Goal: Task Accomplishment & Management: Manage account settings

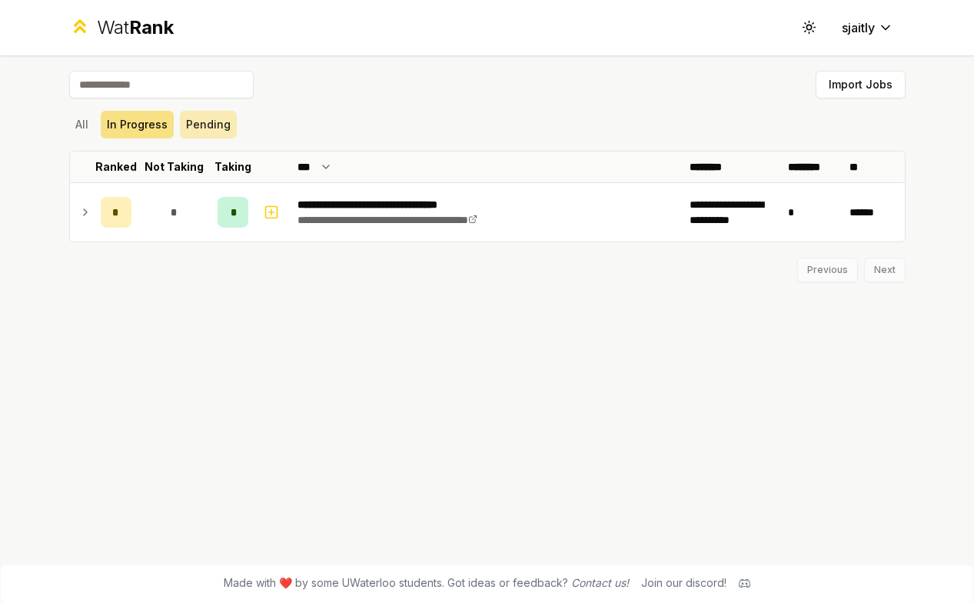
click at [198, 120] on button "Pending" at bounding box center [208, 125] width 57 height 28
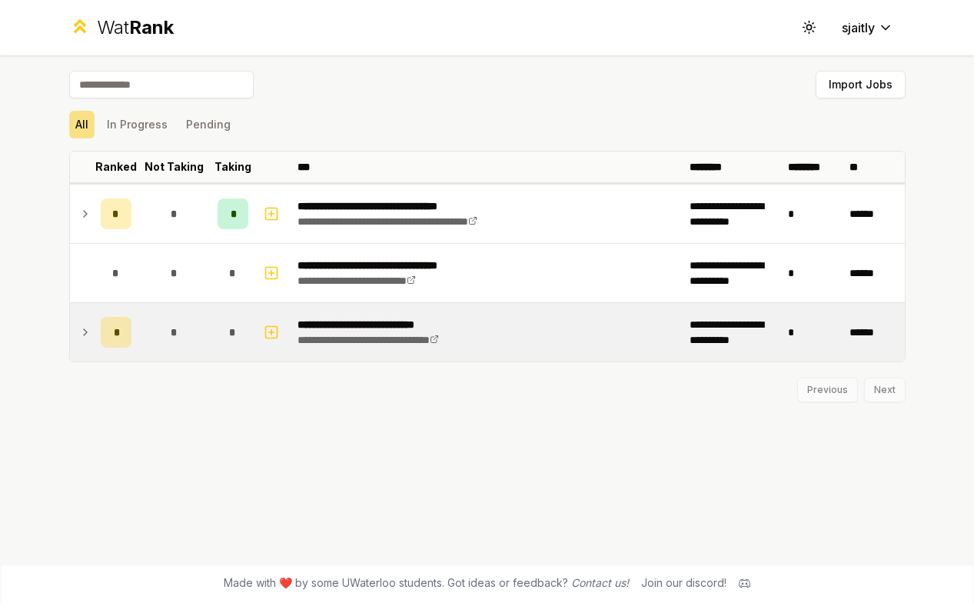
click at [110, 338] on div "*" at bounding box center [116, 332] width 31 height 31
drag, startPoint x: 191, startPoint y: 403, endPoint x: 155, endPoint y: 396, distance: 36.0
click at [156, 397] on div "Not Interested" at bounding box center [175, 406] width 62 height 18
click at [176, 411] on div "Not Interested" at bounding box center [175, 406] width 62 height 18
click at [88, 336] on icon at bounding box center [85, 332] width 12 height 18
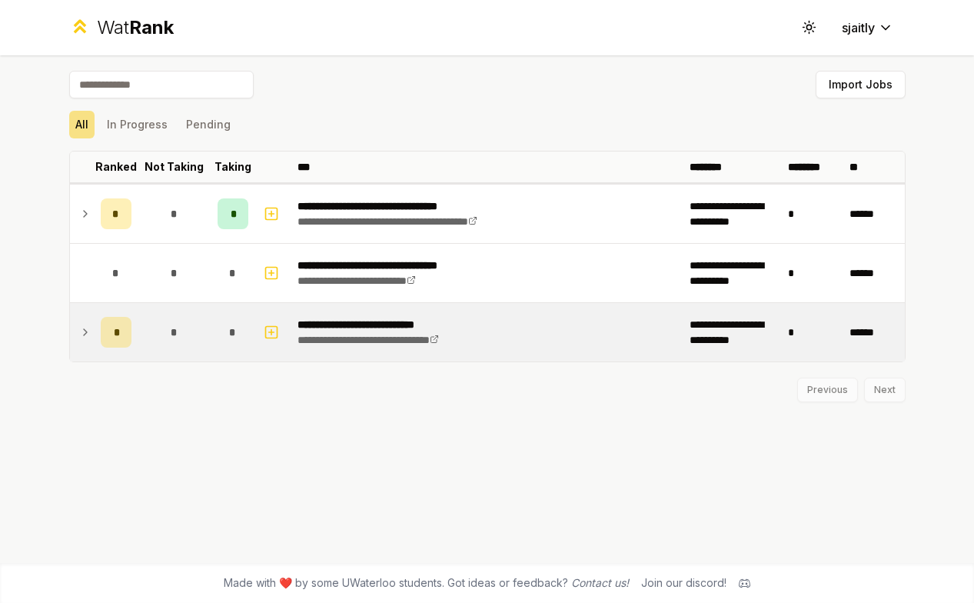
click at [88, 336] on icon at bounding box center [85, 332] width 12 height 18
click at [188, 381] on td "User" at bounding box center [175, 376] width 74 height 28
click at [176, 380] on td "User" at bounding box center [175, 376] width 74 height 28
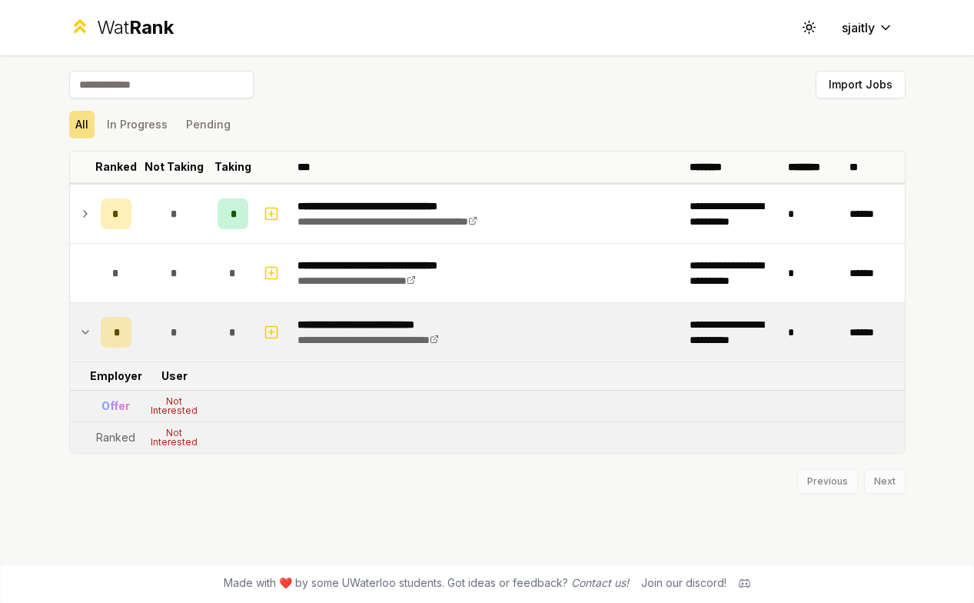
click at [117, 402] on div "Offer" at bounding box center [115, 405] width 28 height 15
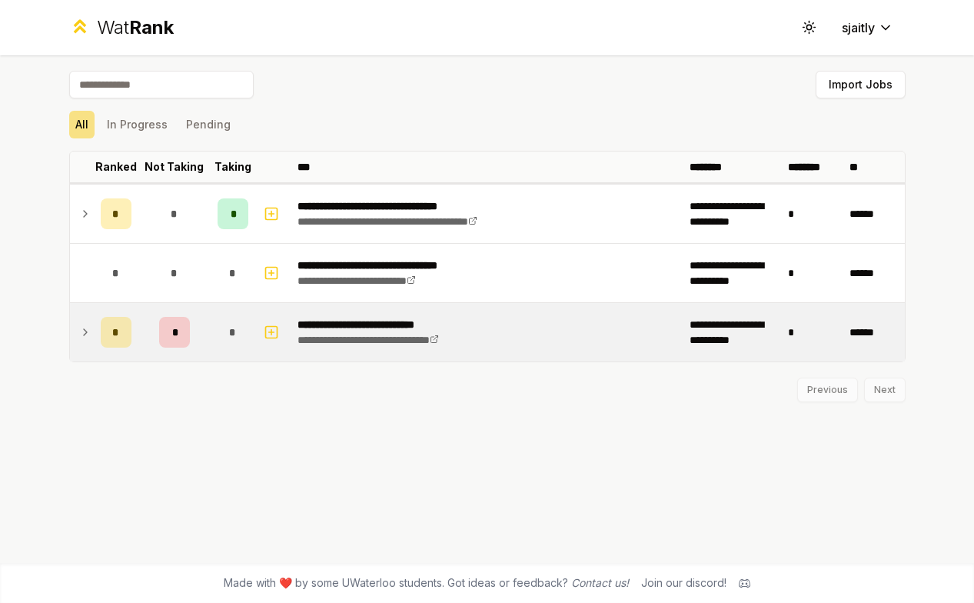
click at [167, 328] on div "*" at bounding box center [174, 332] width 31 height 31
click at [123, 334] on div "*" at bounding box center [116, 332] width 31 height 31
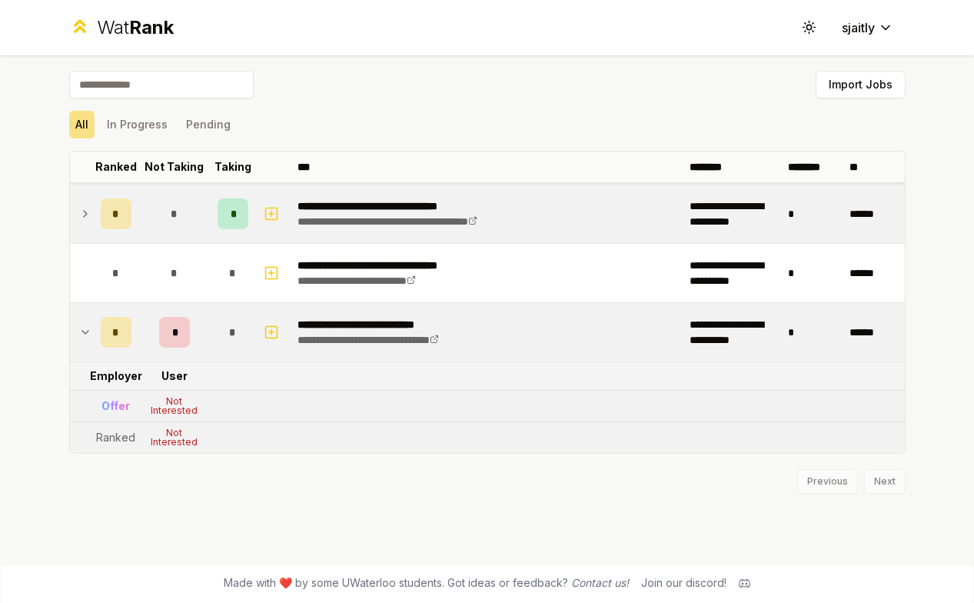
click at [107, 211] on div "*" at bounding box center [116, 213] width 31 height 31
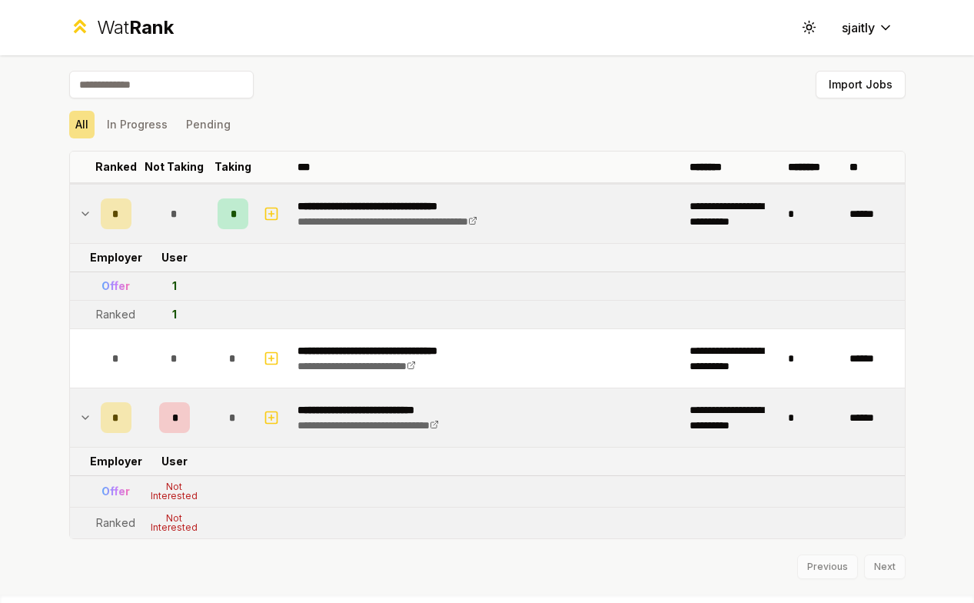
click at [107, 209] on div "*" at bounding box center [116, 213] width 31 height 31
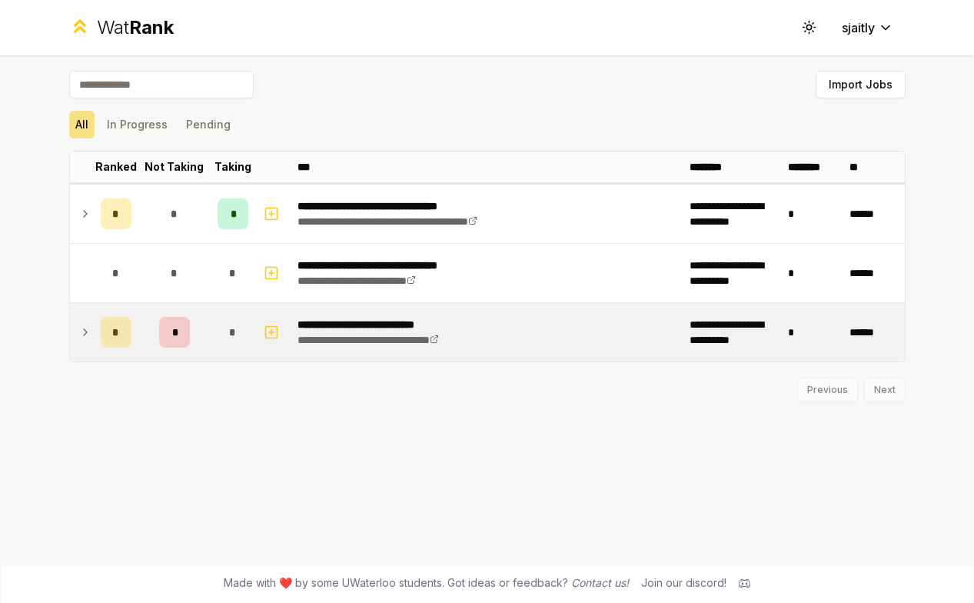
click at [172, 333] on span "*" at bounding box center [174, 331] width 5 height 15
click at [238, 328] on div "*" at bounding box center [233, 332] width 31 height 31
click at [238, 326] on div "*" at bounding box center [233, 332] width 31 height 31
click at [90, 334] on icon at bounding box center [85, 332] width 12 height 18
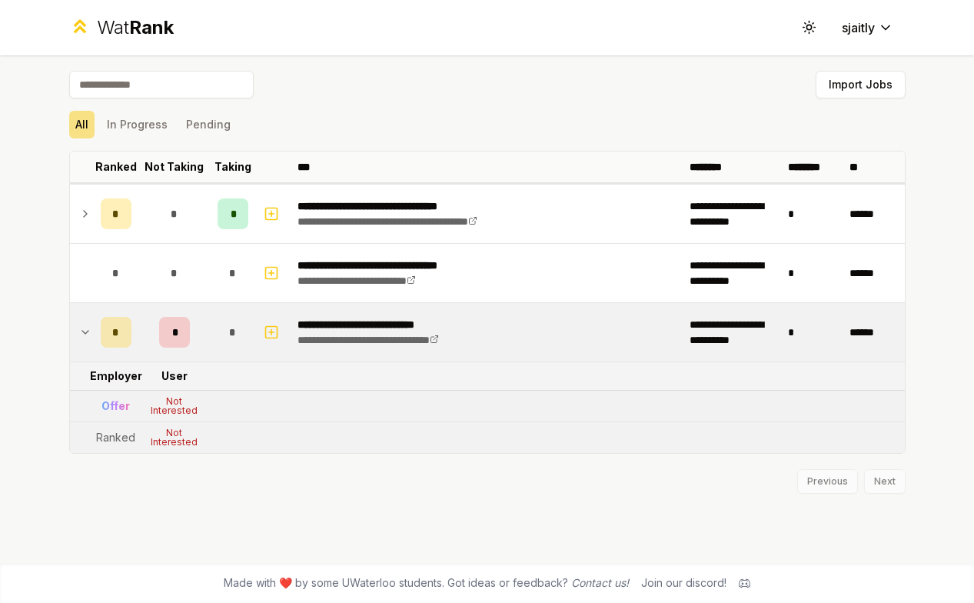
click at [118, 411] on div "Offer" at bounding box center [115, 405] width 28 height 15
click at [167, 336] on div "*" at bounding box center [174, 332] width 31 height 31
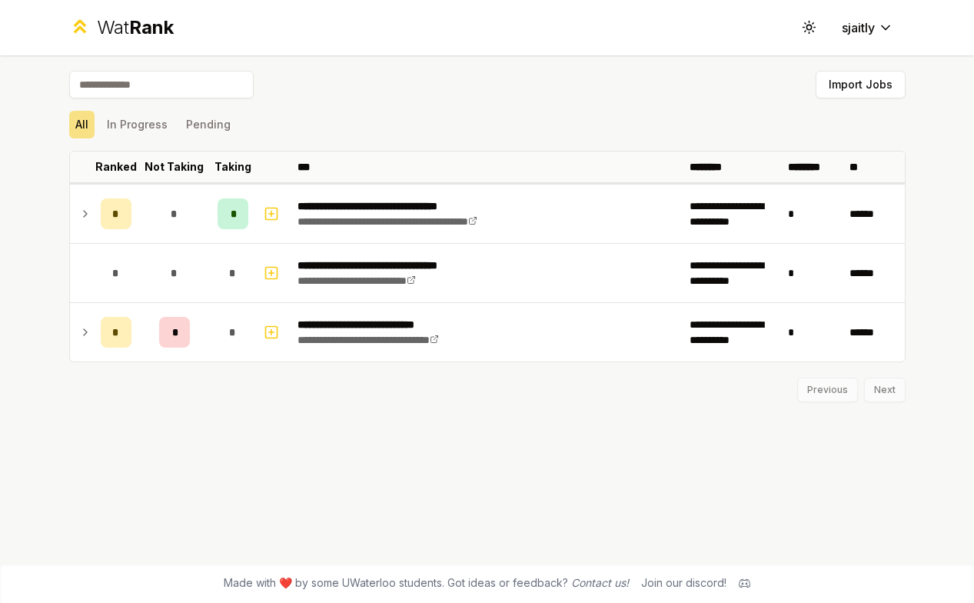
click at [85, 347] on td at bounding box center [82, 332] width 25 height 58
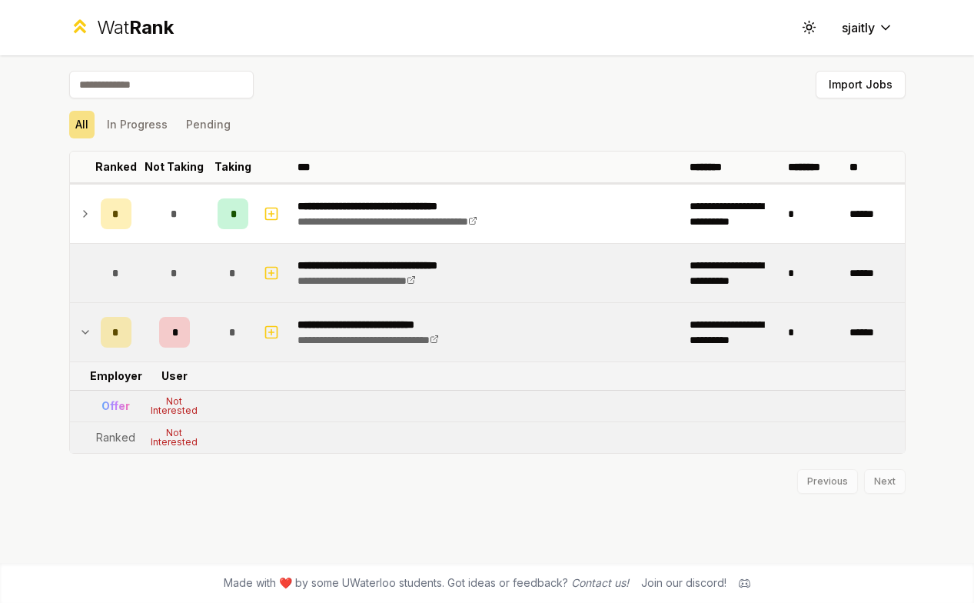
click at [159, 271] on div "*" at bounding box center [174, 273] width 31 height 31
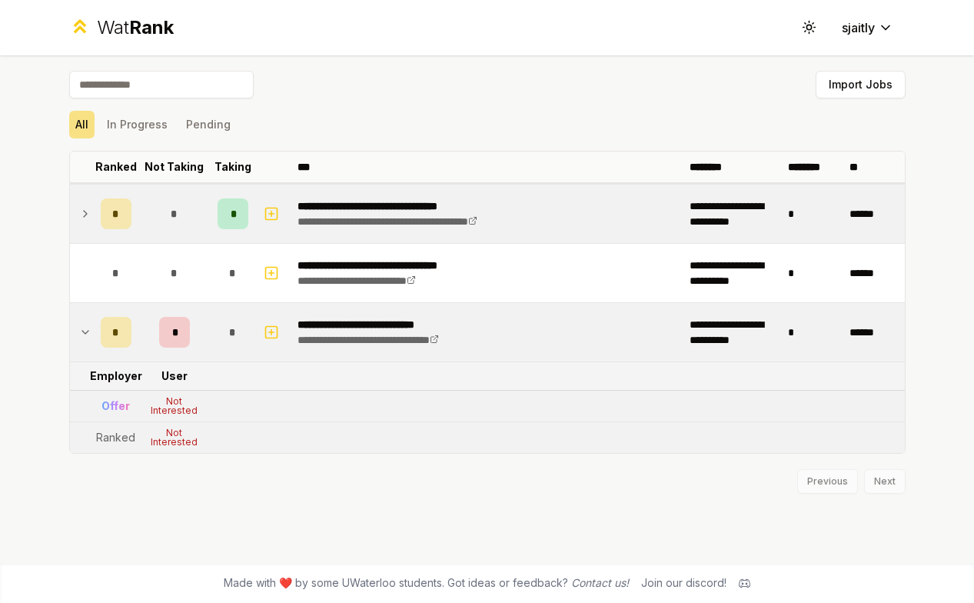
click at [85, 222] on icon at bounding box center [85, 214] width 12 height 18
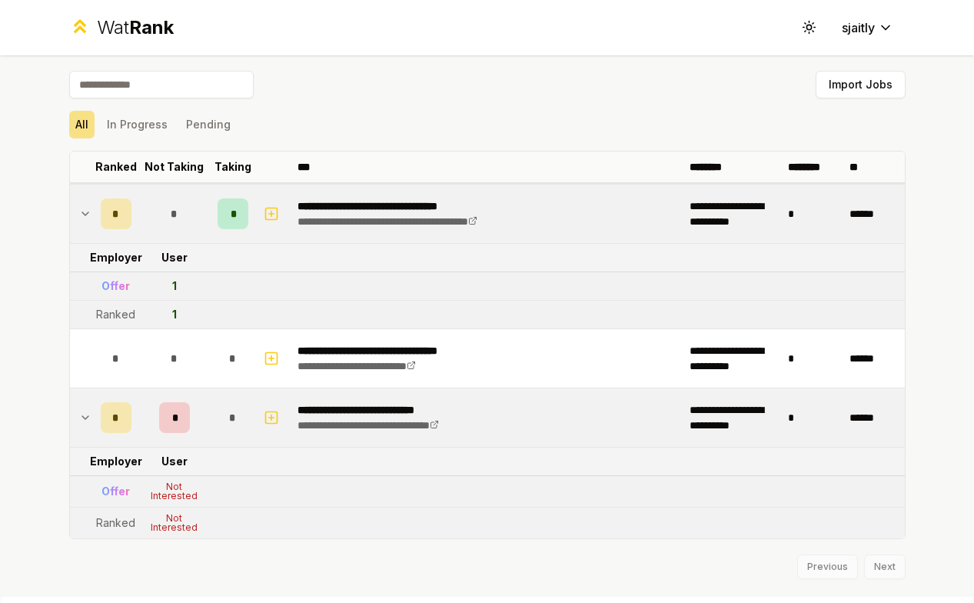
click at [85, 221] on icon at bounding box center [85, 214] width 12 height 18
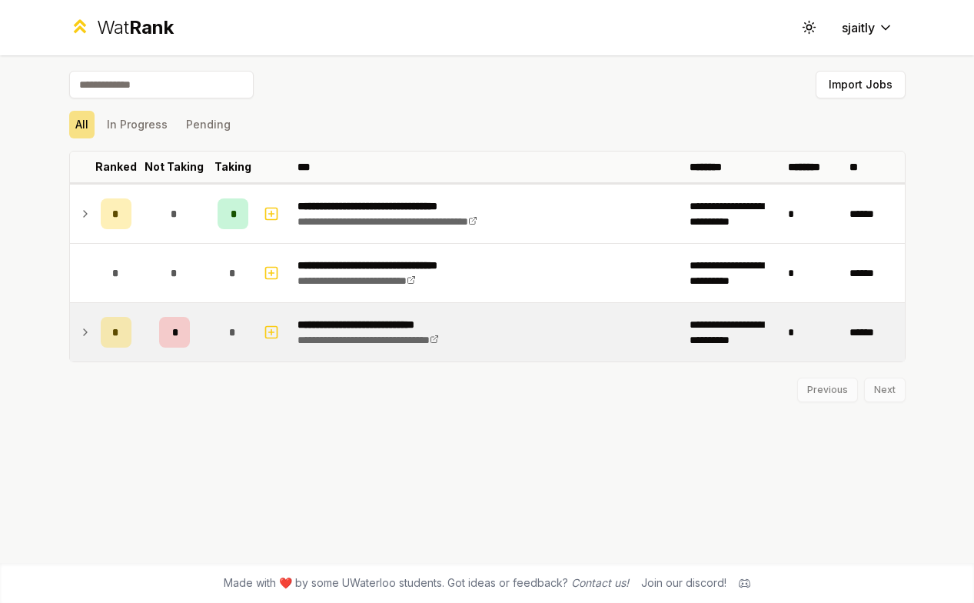
click at [98, 341] on td "*" at bounding box center [116, 332] width 43 height 58
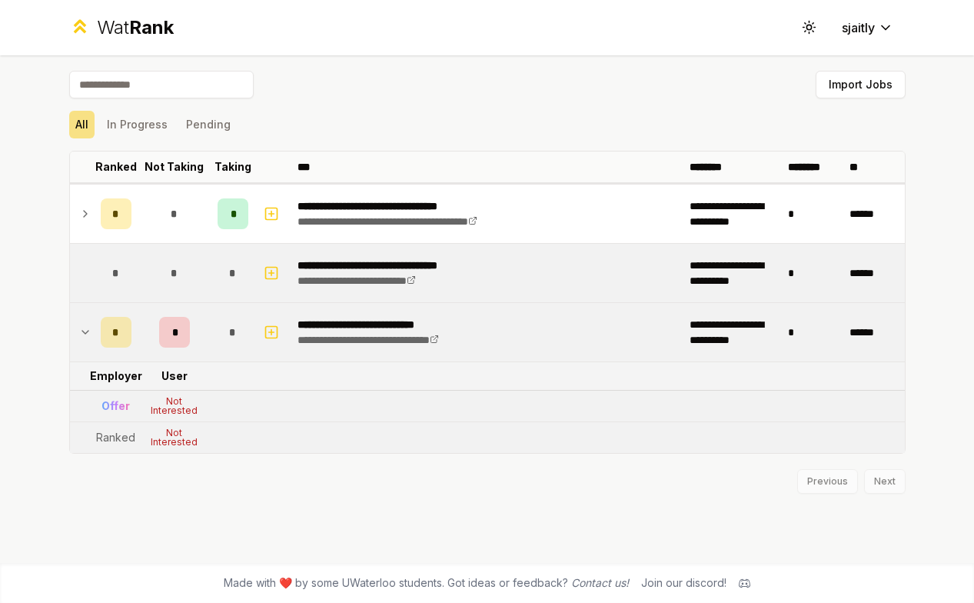
click at [210, 265] on td "*" at bounding box center [175, 273] width 74 height 58
click at [175, 267] on span "*" at bounding box center [174, 272] width 7 height 15
click at [84, 275] on td at bounding box center [82, 273] width 25 height 58
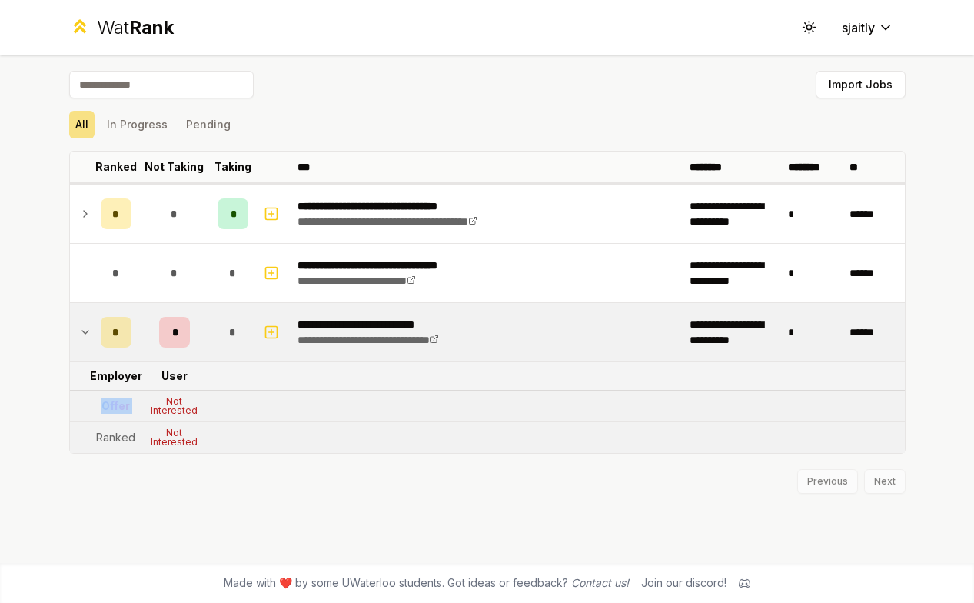
drag, startPoint x: 100, startPoint y: 413, endPoint x: 141, endPoint y: 397, distance: 44.6
click at [141, 397] on tr "Offer Not Interested" at bounding box center [487, 407] width 835 height 32
drag, startPoint x: 205, startPoint y: 405, endPoint x: 156, endPoint y: 410, distance: 49.4
click at [155, 411] on td "Not Interested" at bounding box center [175, 406] width 74 height 31
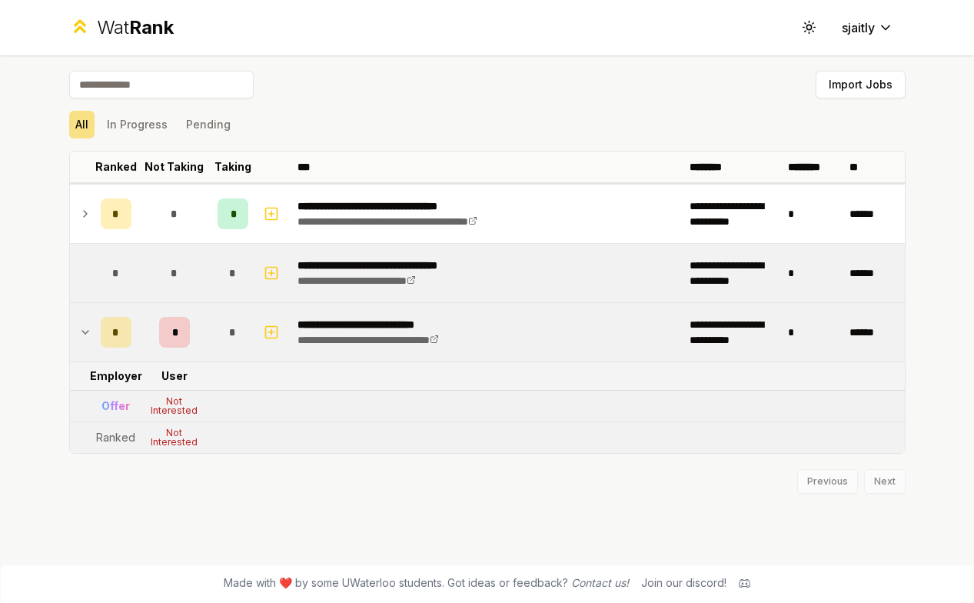
click at [211, 278] on td "*" at bounding box center [232, 273] width 43 height 58
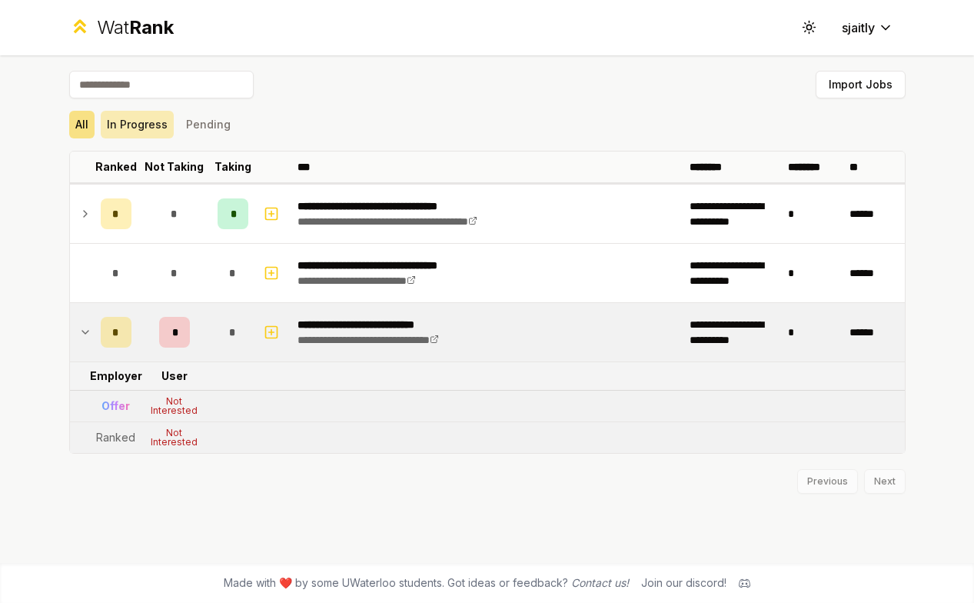
click at [128, 136] on button "In Progress" at bounding box center [137, 125] width 73 height 28
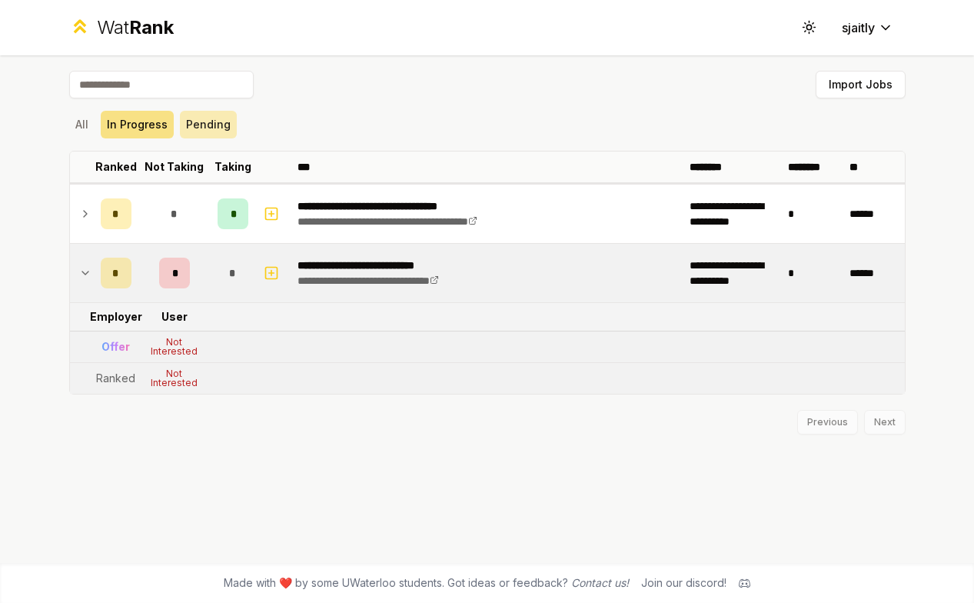
click at [200, 132] on button "Pending" at bounding box center [208, 125] width 57 height 28
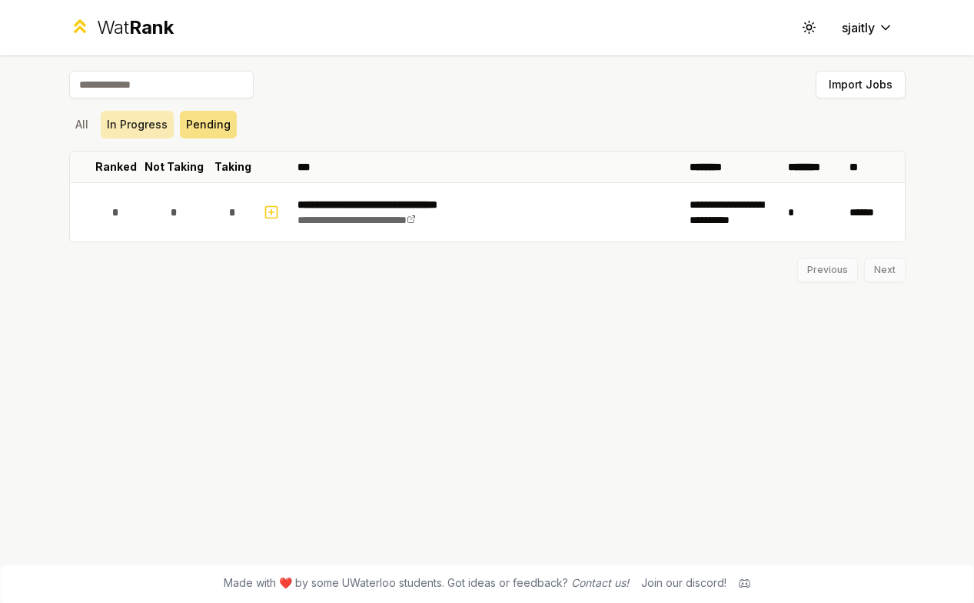
click at [130, 130] on button "In Progress" at bounding box center [137, 125] width 73 height 28
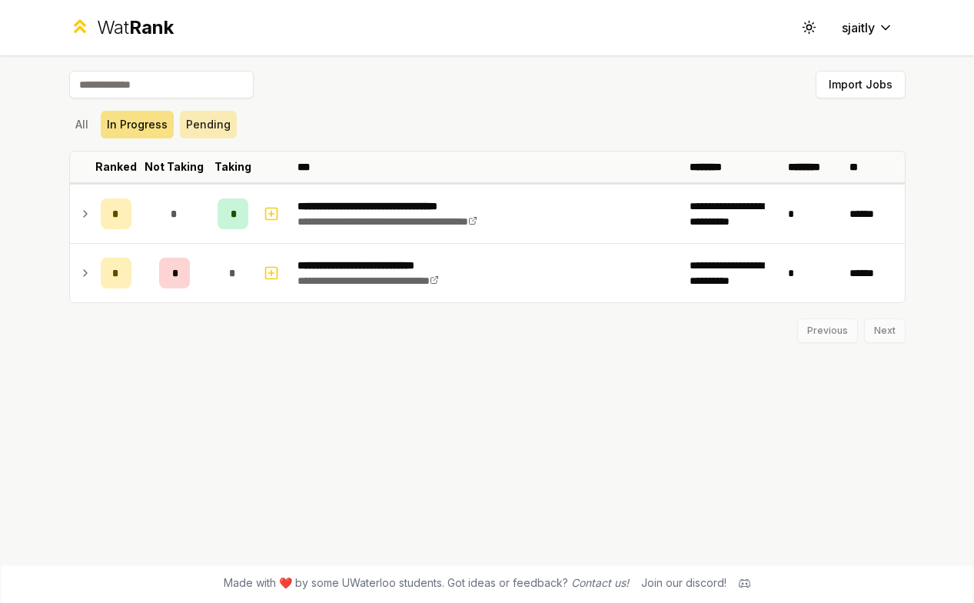
click at [200, 125] on button "Pending" at bounding box center [208, 125] width 57 height 28
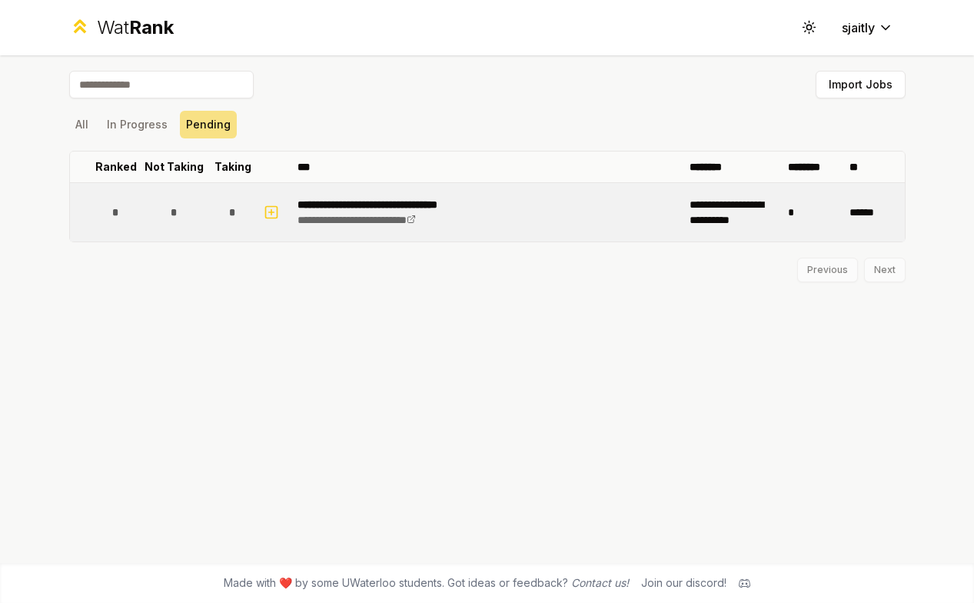
click at [245, 206] on div "*" at bounding box center [233, 212] width 31 height 31
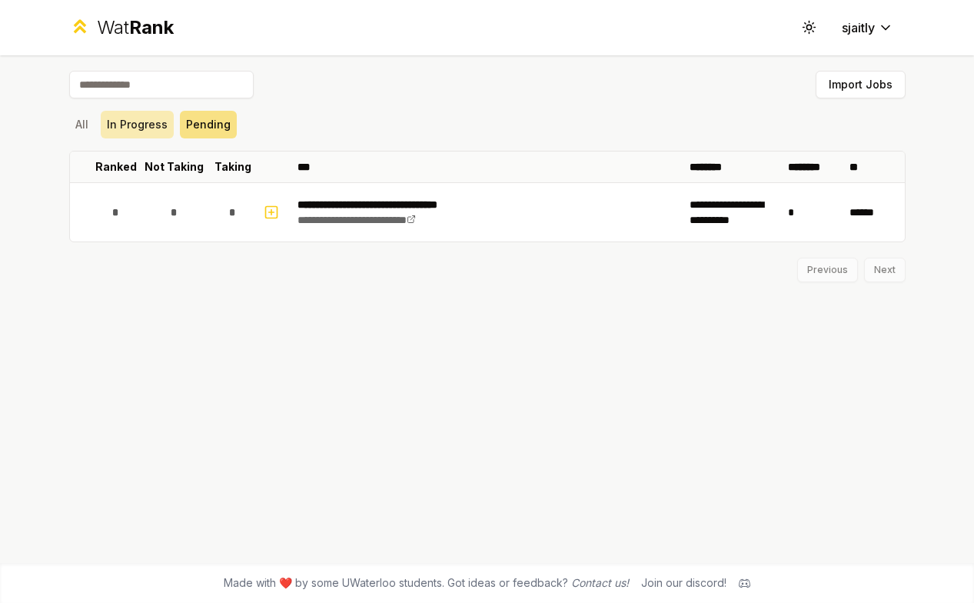
click at [132, 125] on button "In Progress" at bounding box center [137, 125] width 73 height 28
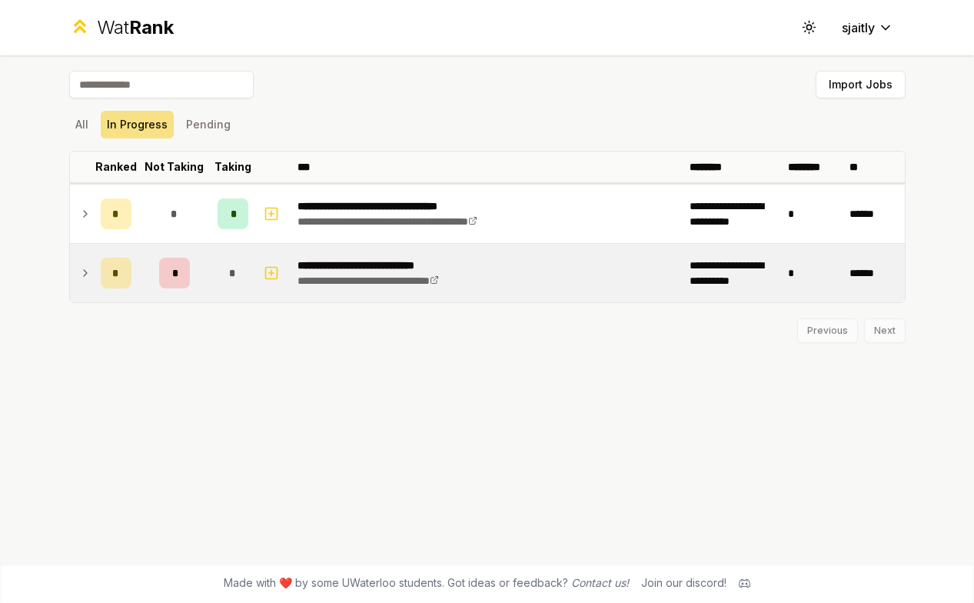
click at [191, 264] on td "*" at bounding box center [175, 273] width 74 height 58
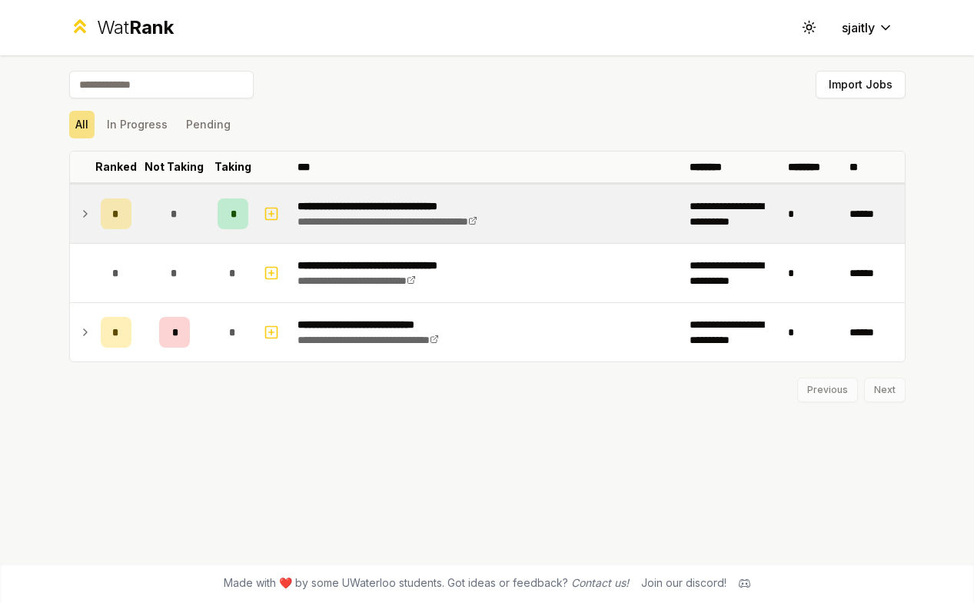
click at [106, 220] on div "*" at bounding box center [116, 213] width 31 height 31
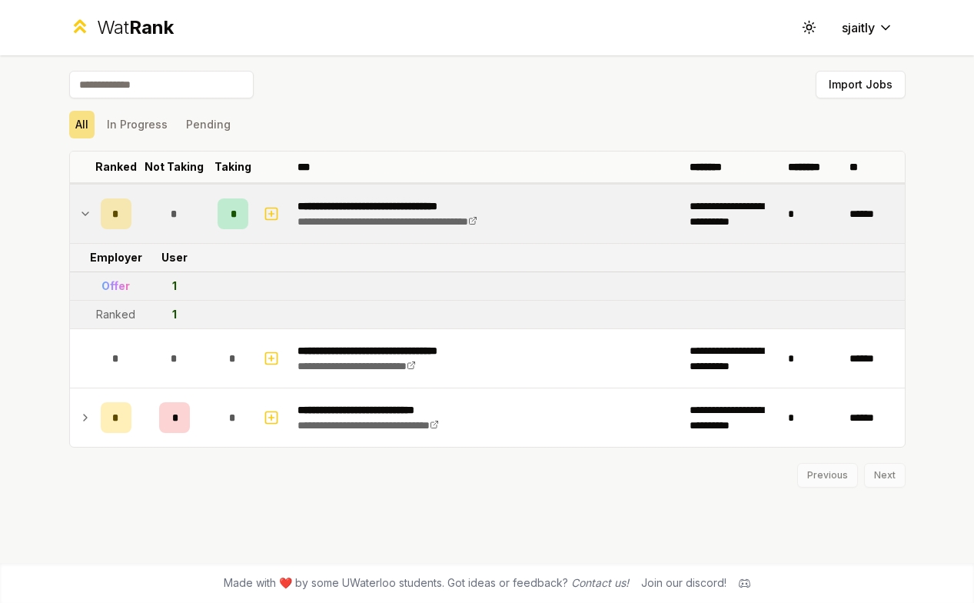
click at [125, 319] on div "Ranked" at bounding box center [115, 314] width 39 height 15
